Goal: Check status: Check status

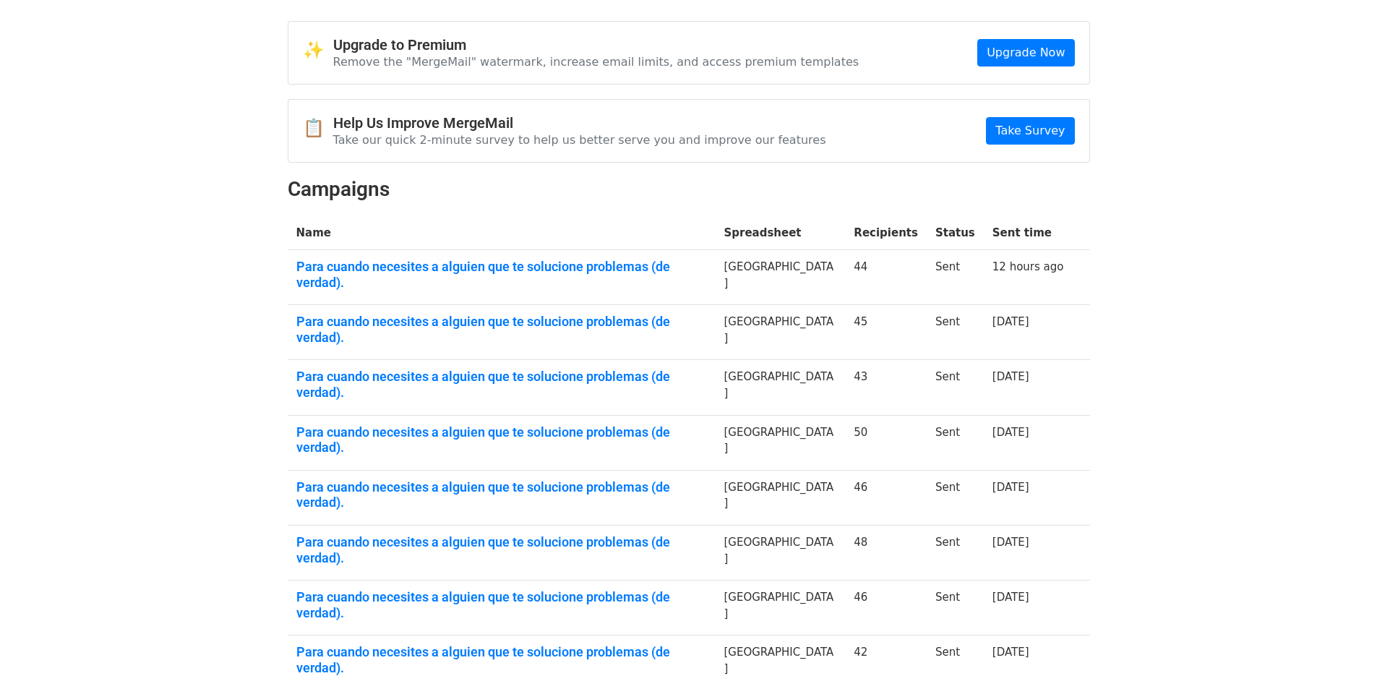
scroll to position [72, 0]
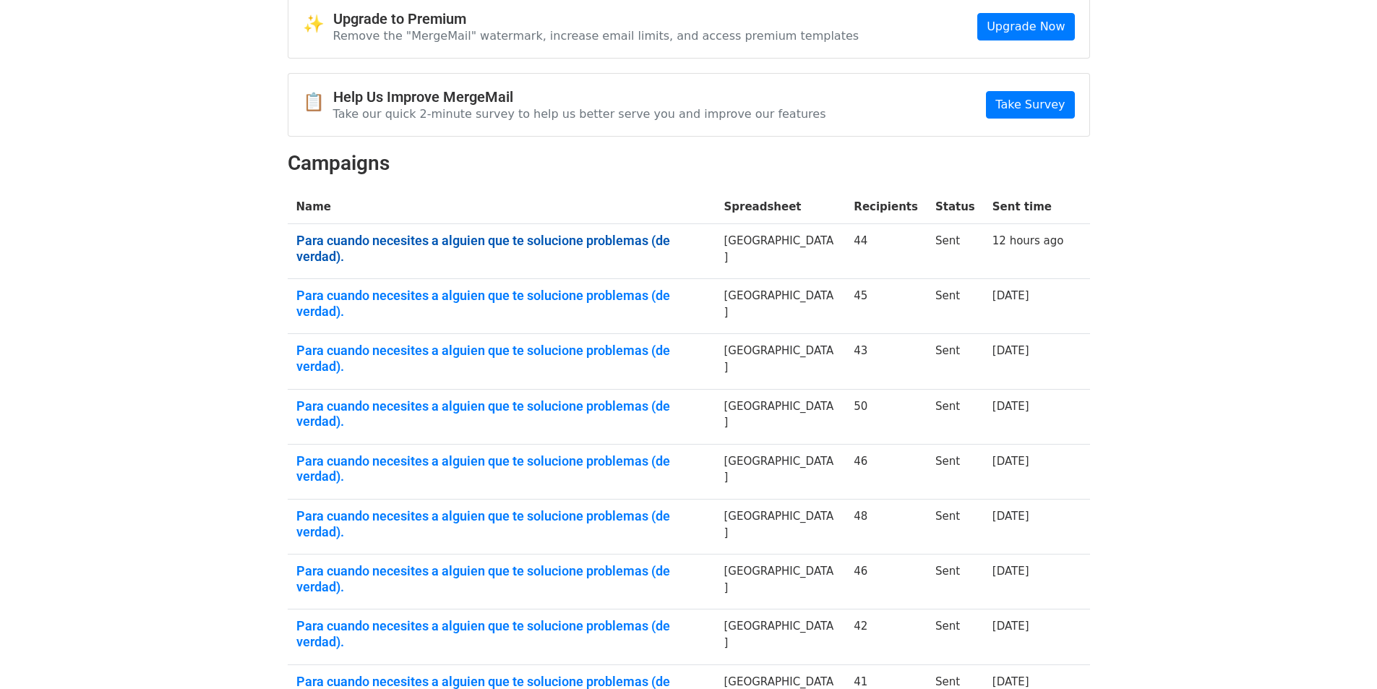
click at [484, 233] on link "Para cuando necesites a alguien que te solucione problemas (de verdad)." at bounding box center [501, 248] width 411 height 31
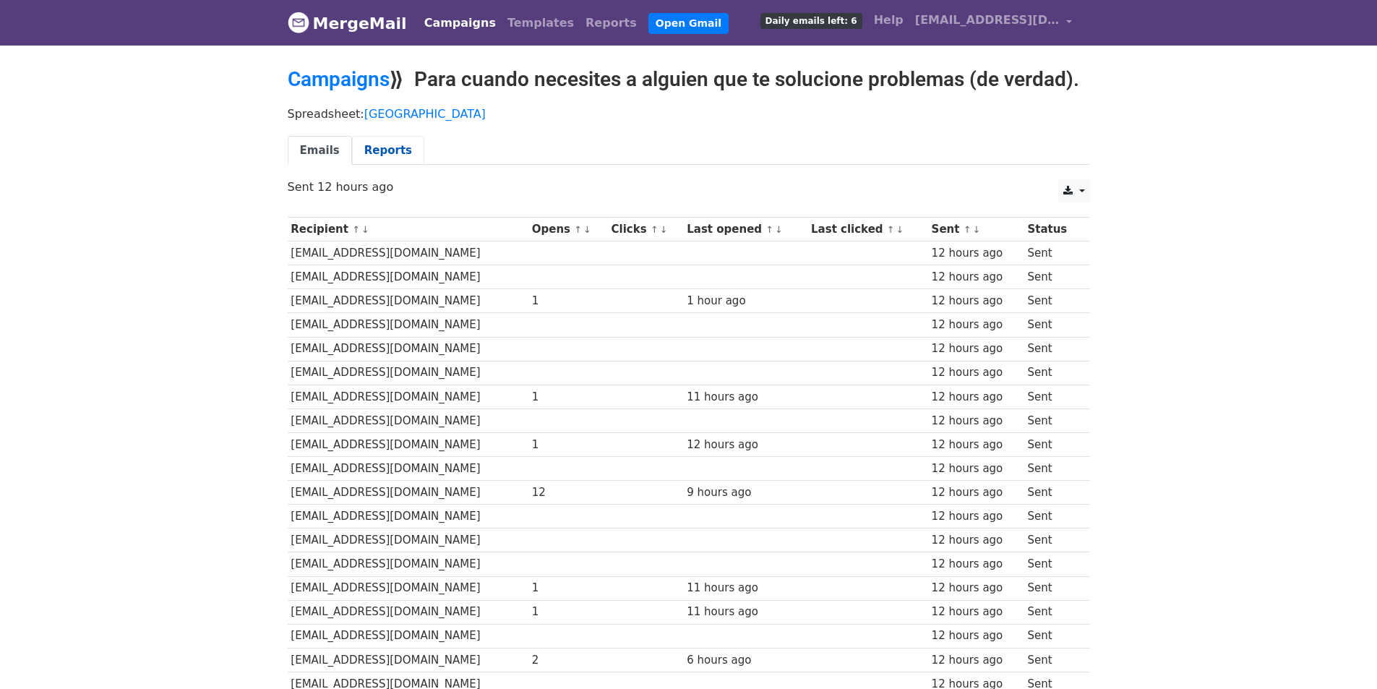
click at [383, 150] on link "Reports" at bounding box center [388, 151] width 72 height 30
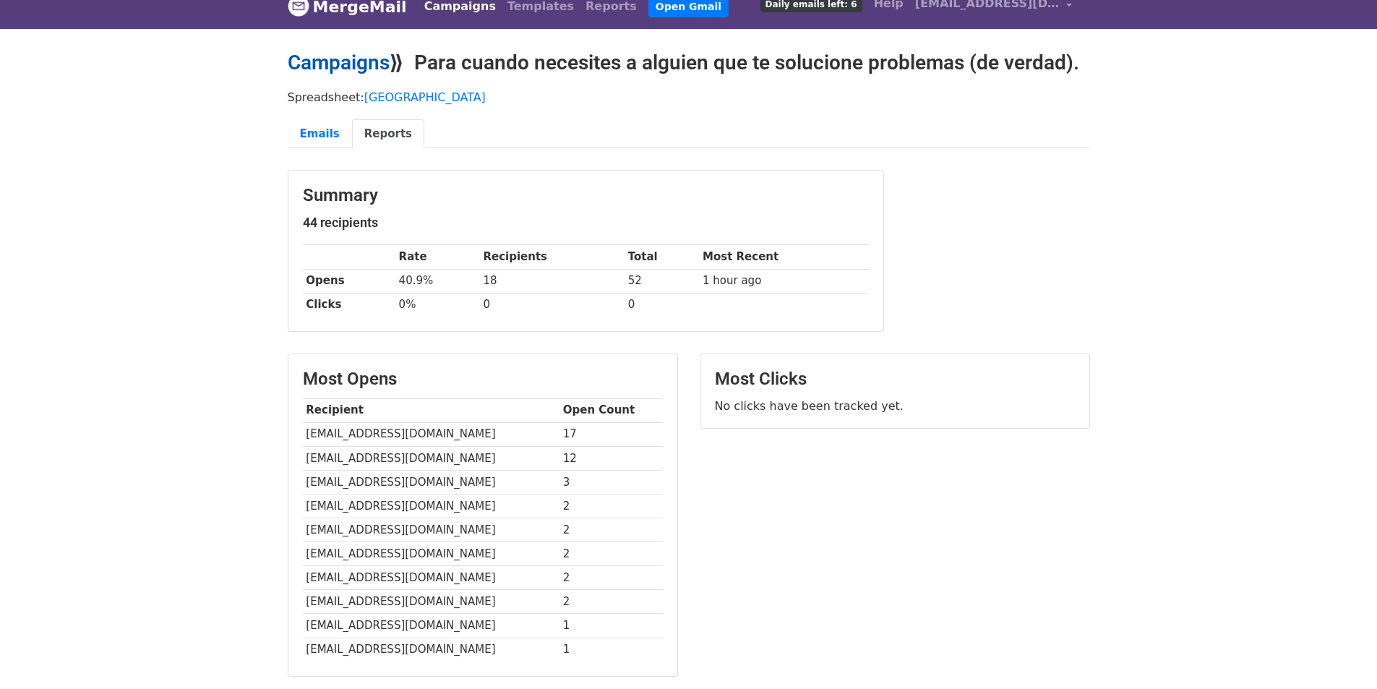
scroll to position [15, 0]
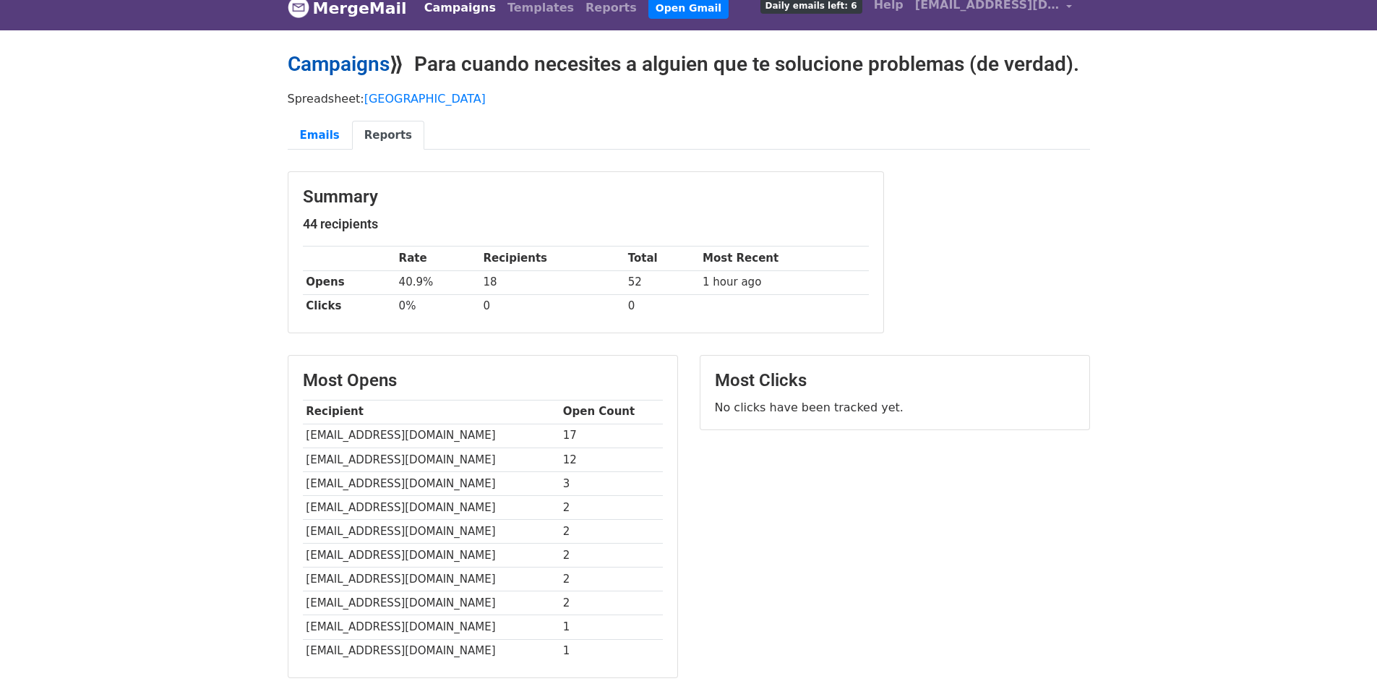
click at [357, 65] on link "Campaigns" at bounding box center [339, 64] width 102 height 24
